Goal: Task Accomplishment & Management: Use online tool/utility

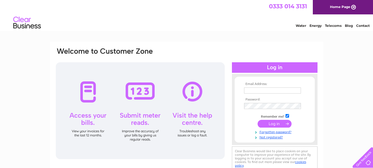
click at [248, 92] on input "text" at bounding box center [272, 90] width 57 height 6
type input "csdnorthcombe@gmail.com"
click at [286, 116] on input "checkbox" at bounding box center [287, 116] width 4 height 4
click at [288, 115] on input "checkbox" at bounding box center [287, 116] width 4 height 4
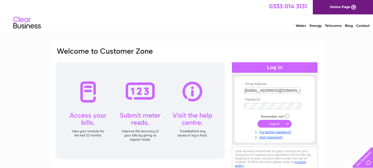
click at [288, 115] on input "checkbox" at bounding box center [287, 116] width 4 height 4
click at [287, 115] on input "checkbox" at bounding box center [287, 116] width 4 height 4
checkbox input "false"
click at [268, 124] on input "submit" at bounding box center [275, 124] width 34 height 8
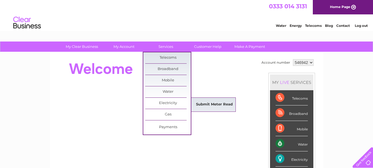
click at [228, 106] on link "Submit Meter Read" at bounding box center [215, 104] width 46 height 11
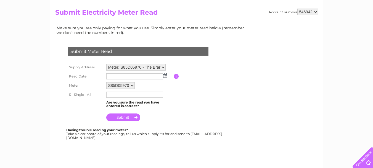
scroll to position [55, 0]
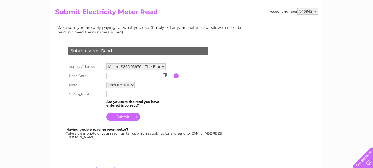
click at [166, 76] on img at bounding box center [165, 75] width 4 height 4
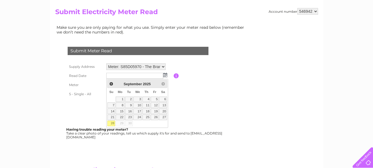
click at [112, 123] on link "28" at bounding box center [111, 123] width 8 height 6
type input "2025/09/28"
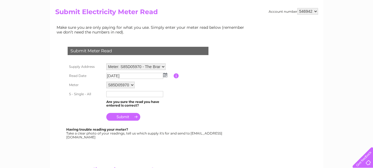
click at [113, 94] on input "text" at bounding box center [134, 94] width 57 height 6
type input "62652"
click at [121, 117] on input "submit" at bounding box center [123, 117] width 34 height 8
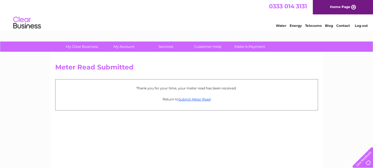
click at [364, 25] on link "Log out" at bounding box center [361, 25] width 13 height 4
